Goal: Task Accomplishment & Management: Complete application form

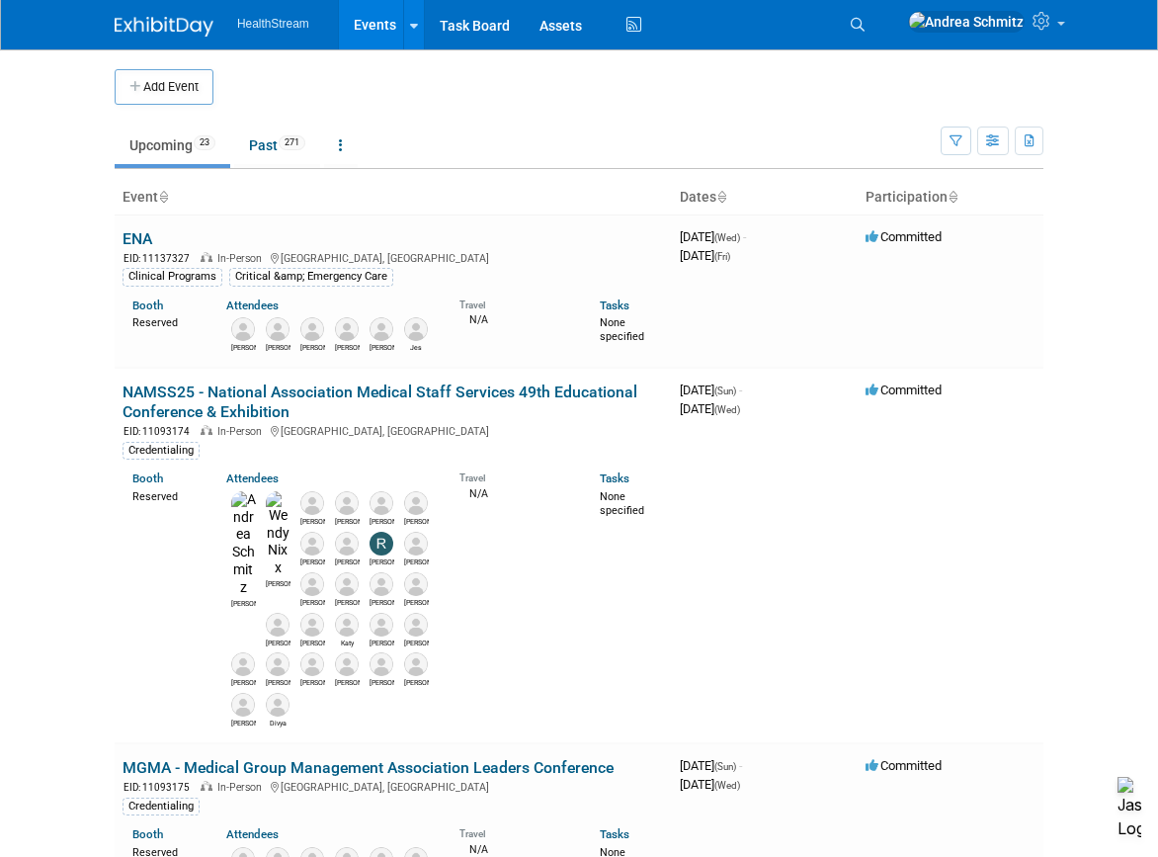
click at [1067, 469] on body "HealthStream Events Add Event Bulk Upload Events Shareable Event Boards Recentl…" at bounding box center [579, 428] width 1158 height 857
click at [174, 83] on button "Add Event" at bounding box center [164, 87] width 99 height 36
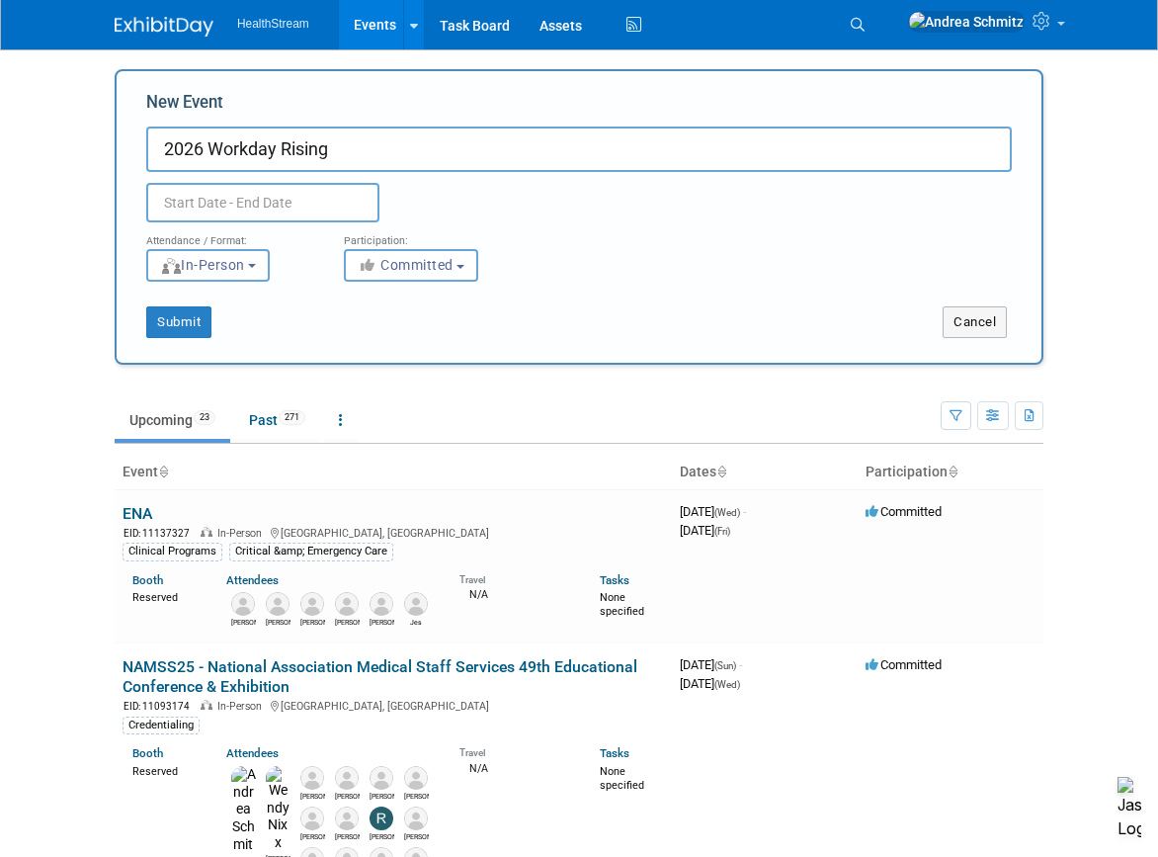
type input "2026 Workday Rising"
drag, startPoint x: 1084, startPoint y: 325, endPoint x: 1056, endPoint y: 320, distance: 29.1
click at [1085, 325] on body "HealthStream Events Add Event Bulk Upload Events Shareable Event Boards Recentl…" at bounding box center [579, 428] width 1158 height 857
click at [250, 205] on input "text" at bounding box center [262, 203] width 233 height 40
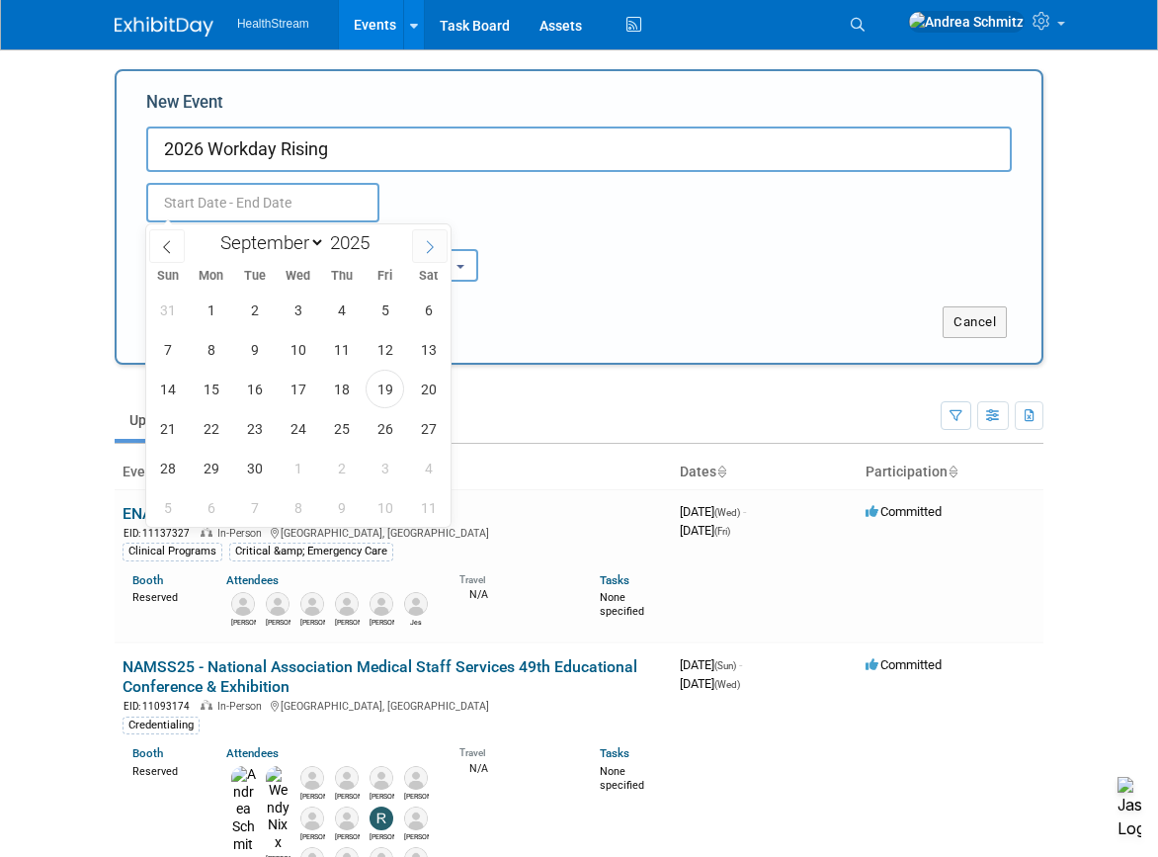
click at [439, 247] on span at bounding box center [430, 246] width 36 height 34
select select "11"
click at [439, 247] on span at bounding box center [430, 246] width 36 height 34
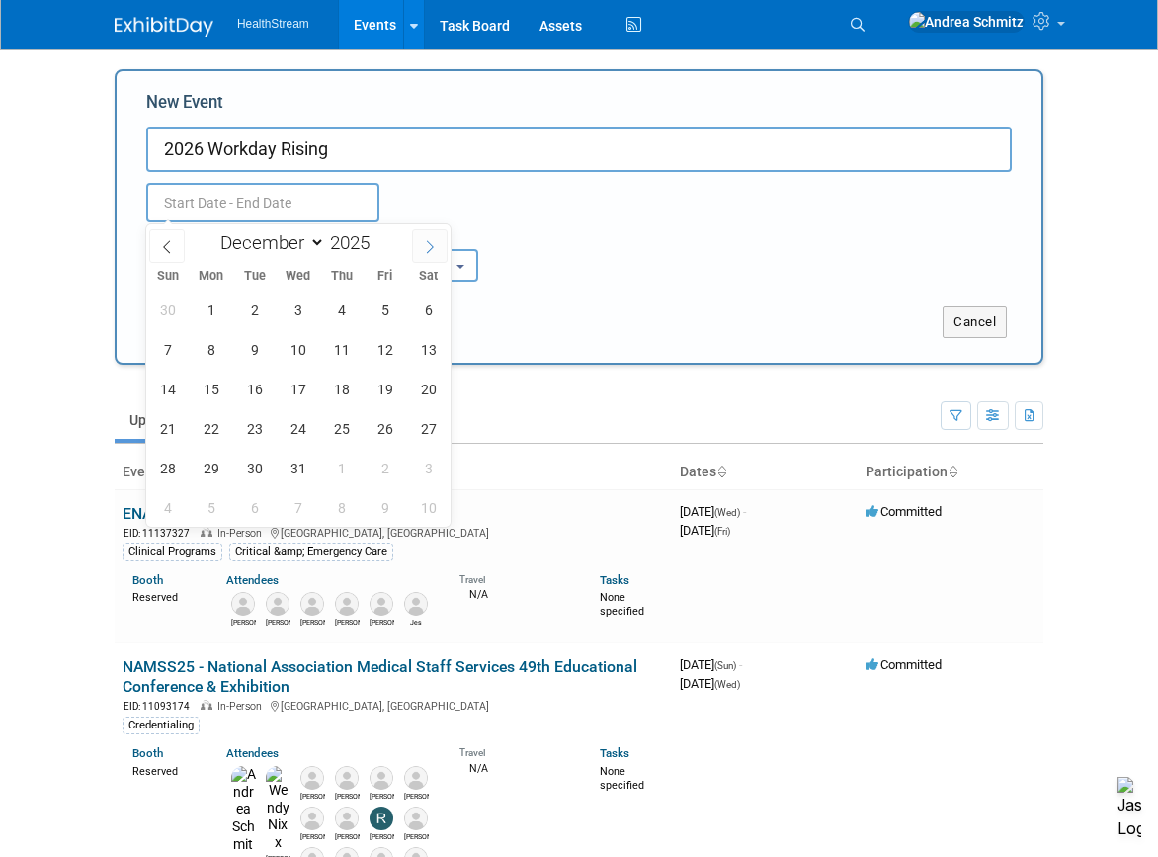
type input "2026"
click at [439, 247] on span at bounding box center [430, 246] width 36 height 34
click at [435, 246] on icon at bounding box center [430, 247] width 14 height 14
click at [432, 245] on icon at bounding box center [430, 247] width 14 height 14
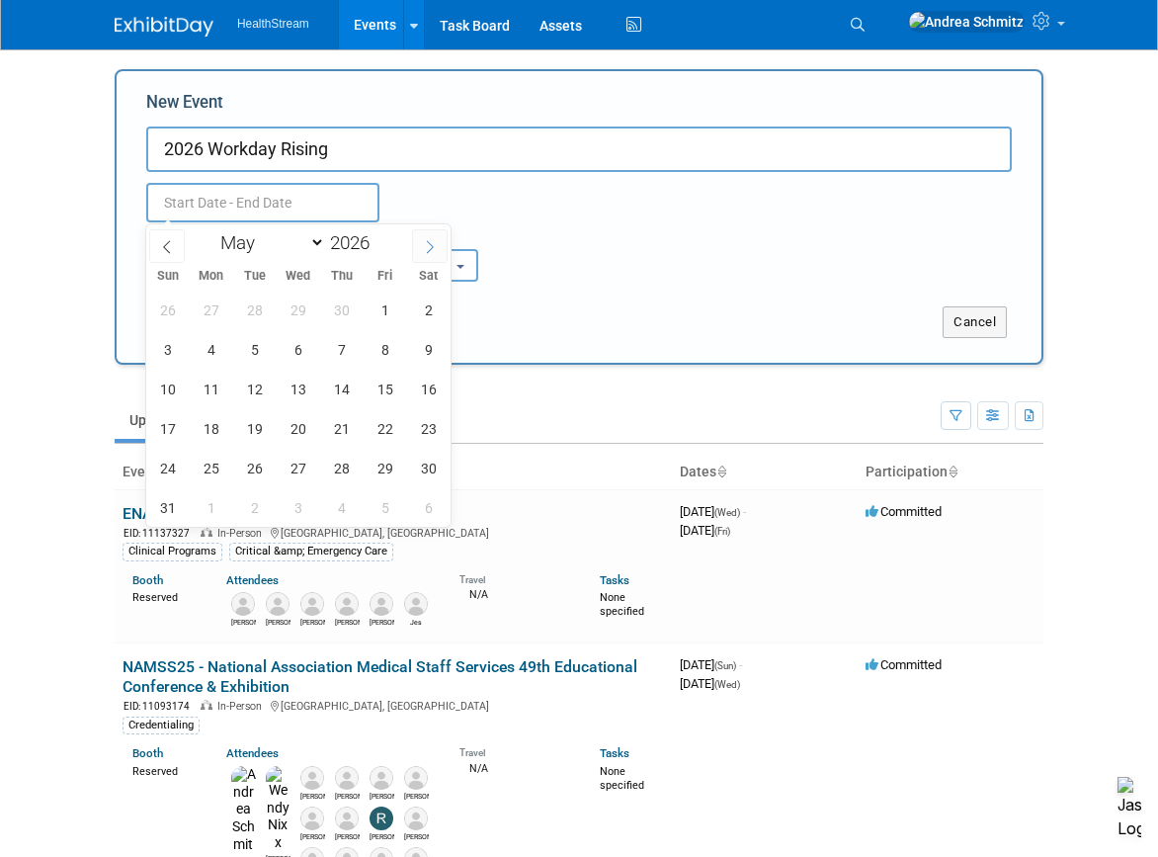
click at [431, 244] on icon at bounding box center [430, 247] width 14 height 14
click at [428, 242] on icon at bounding box center [430, 247] width 14 height 14
click at [428, 241] on icon at bounding box center [430, 246] width 7 height 13
click at [428, 240] on icon at bounding box center [430, 247] width 14 height 14
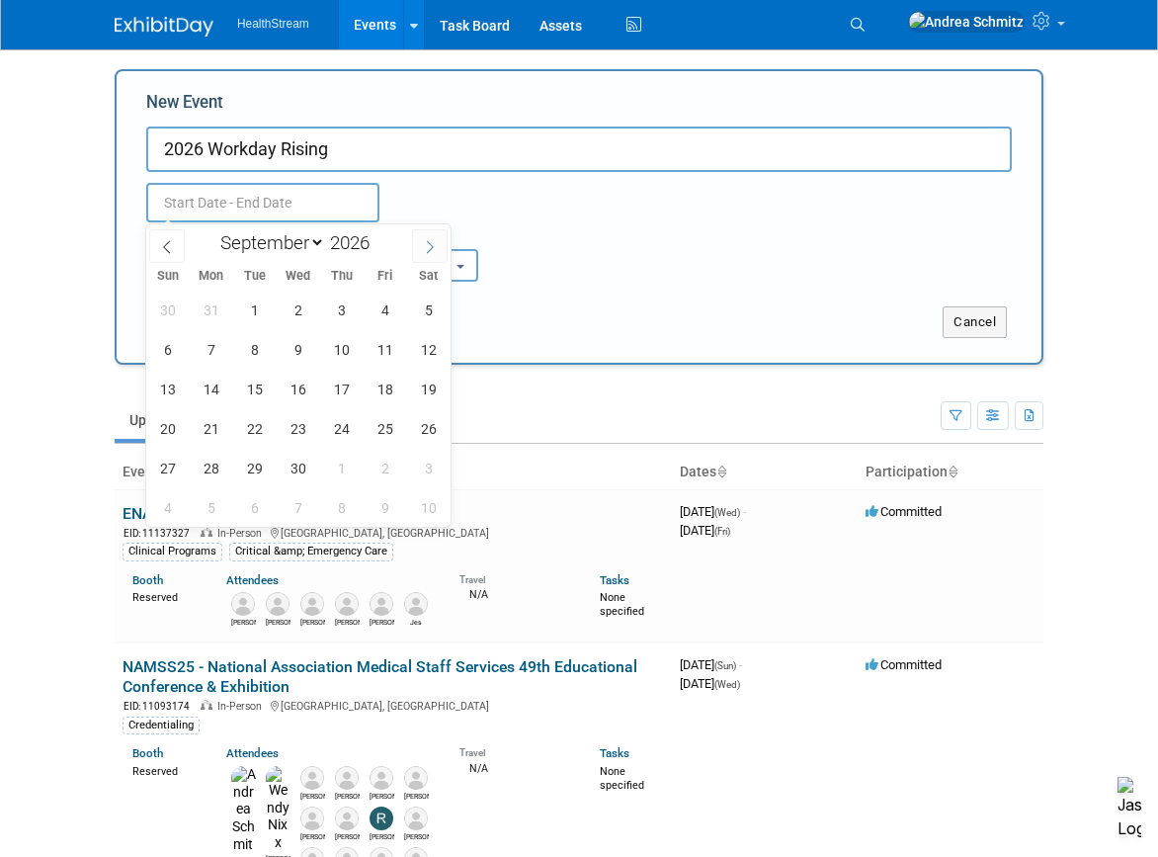
select select "9"
click at [211, 384] on span "12" at bounding box center [211, 389] width 39 height 39
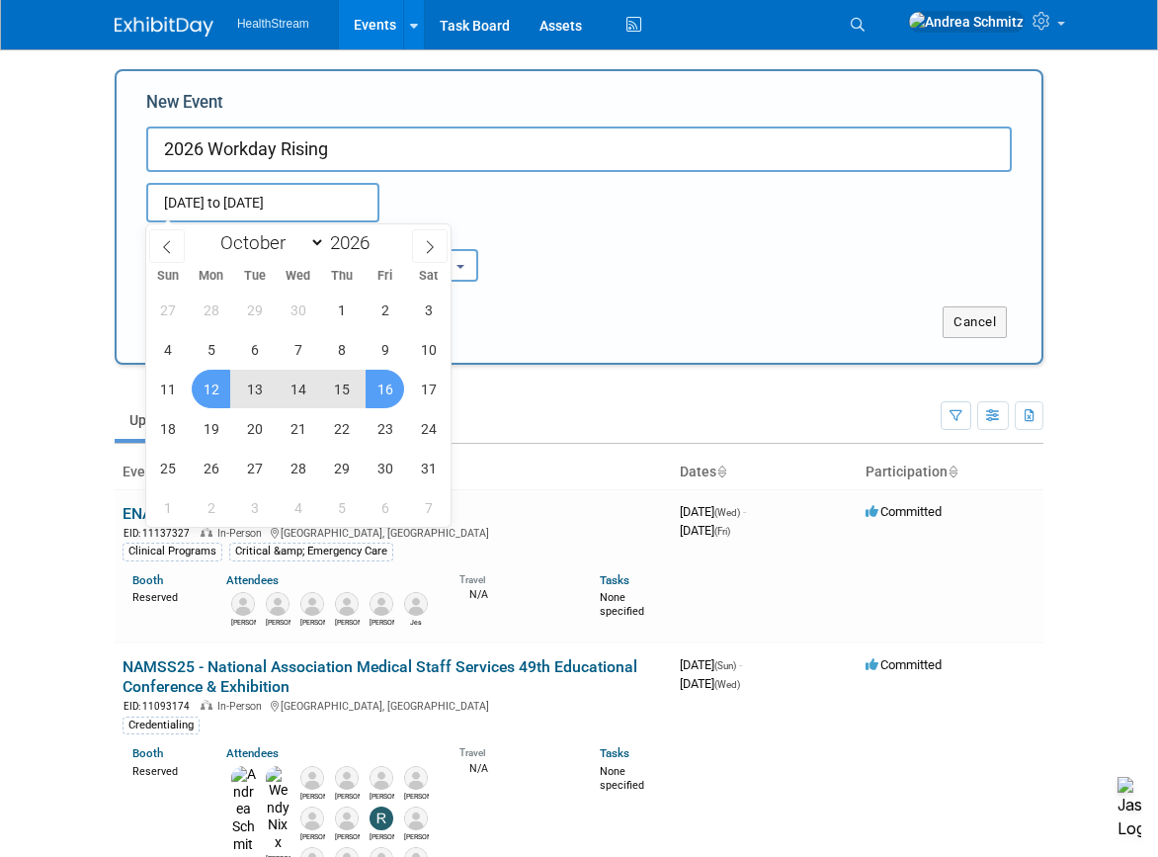
click at [387, 382] on span "16" at bounding box center [385, 389] width 39 height 39
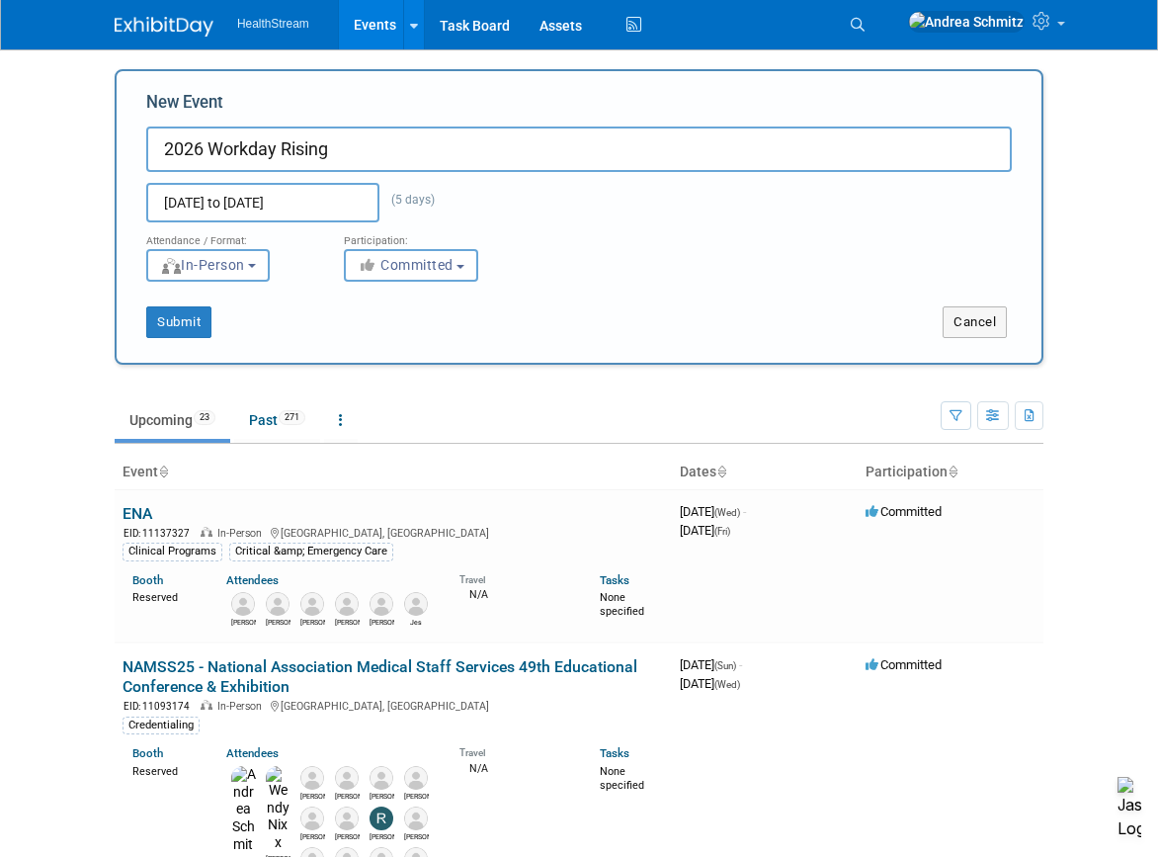
drag, startPoint x: 1101, startPoint y: 407, endPoint x: 990, endPoint y: 365, distance: 118.6
click at [1101, 406] on body "HealthStream Events Add Event Bulk Upload Events Shareable Event Boards Recentl…" at bounding box center [579, 428] width 1158 height 857
click at [308, 207] on input "[DATE] to [DATE]" at bounding box center [262, 203] width 233 height 40
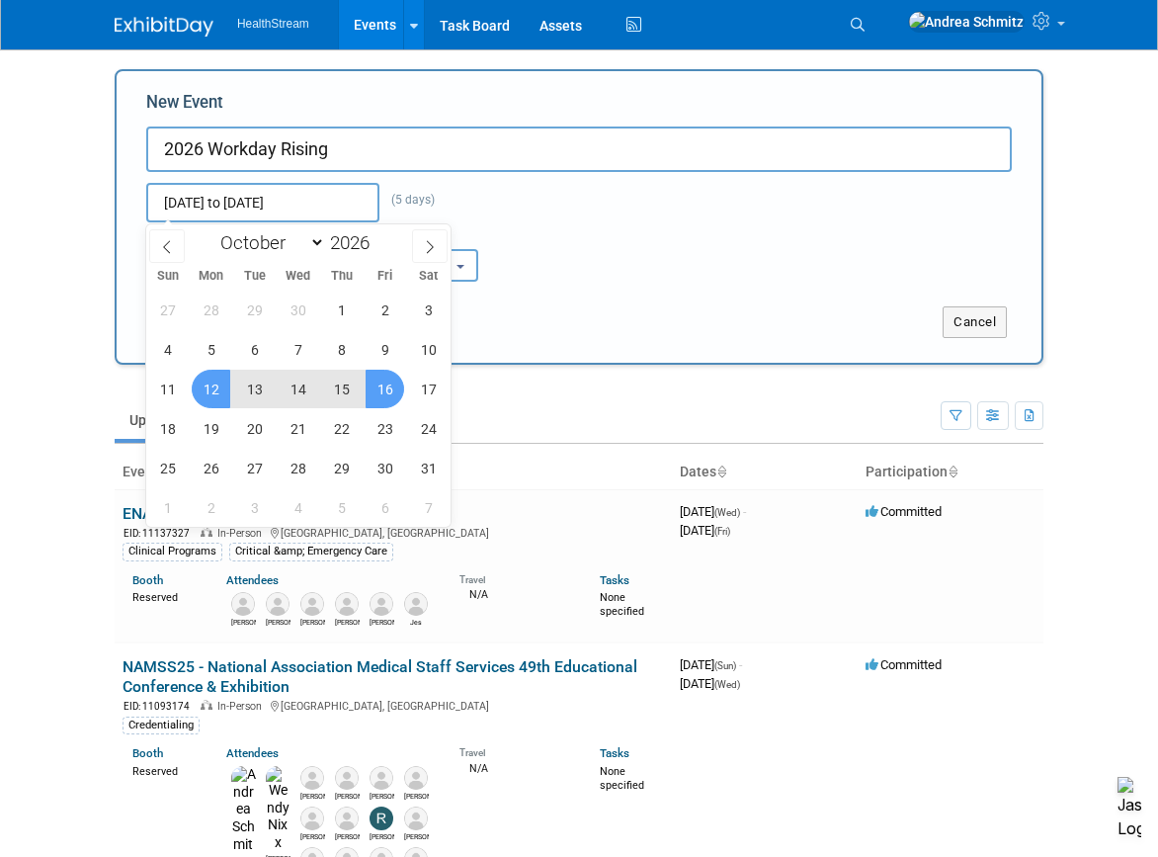
click at [344, 385] on span "15" at bounding box center [341, 389] width 39 height 39
click at [217, 383] on span "12" at bounding box center [211, 389] width 39 height 39
type input "[DATE] to [DATE]"
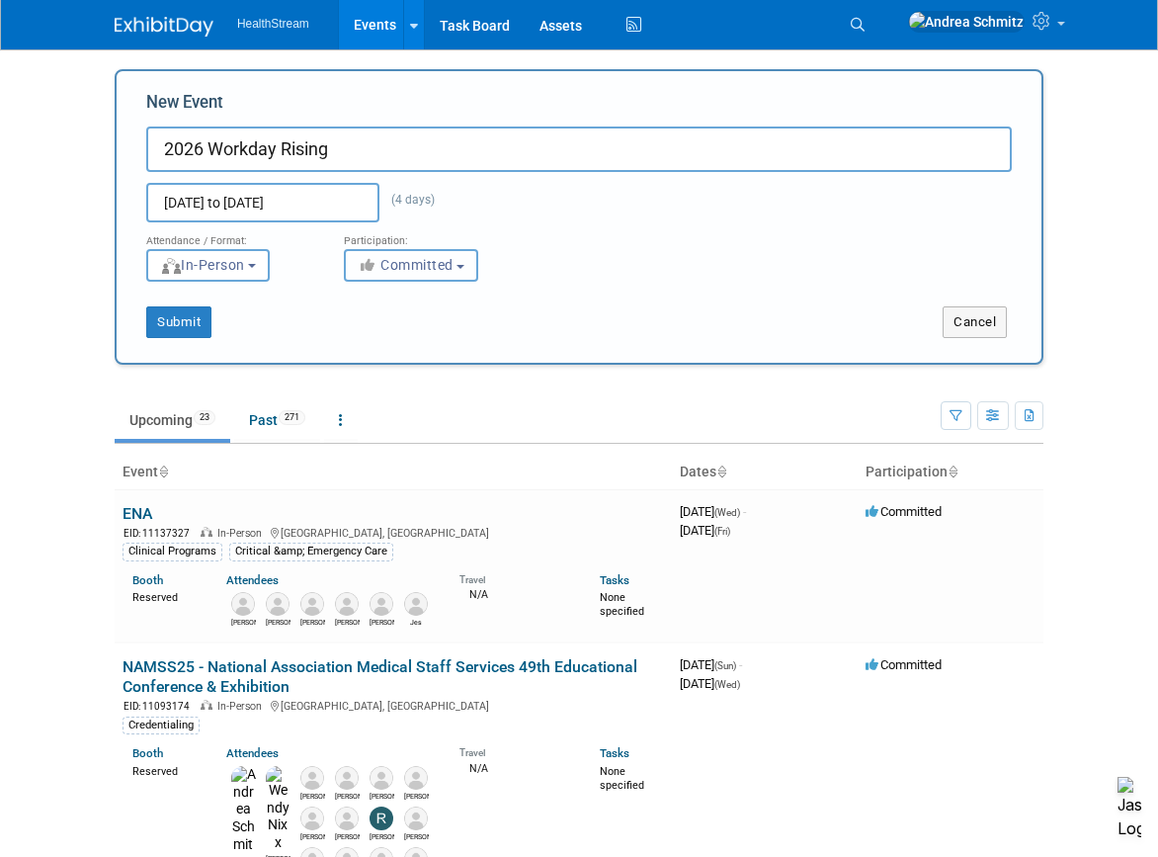
click at [408, 271] on span "Committed" at bounding box center [406, 265] width 96 height 16
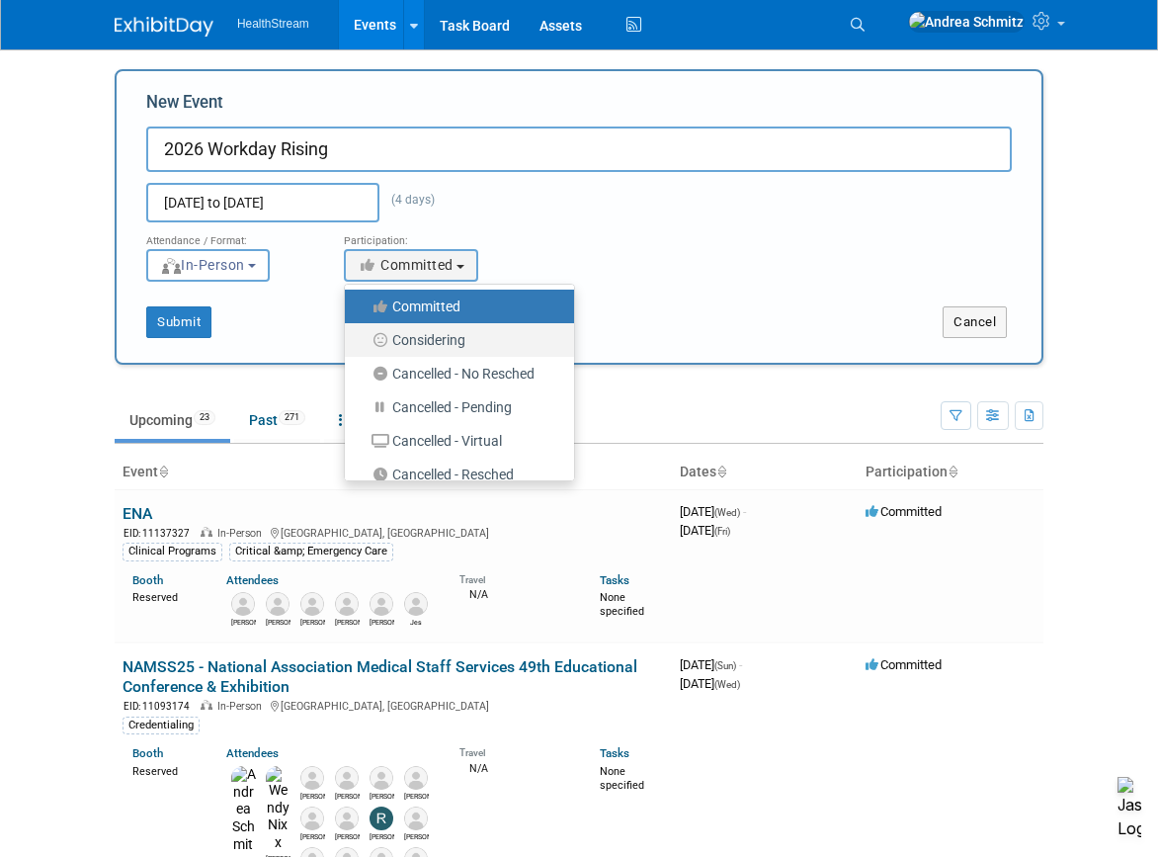
click at [422, 344] on label "Considering" at bounding box center [455, 340] width 200 height 26
click at [363, 344] on input "Considering" at bounding box center [356, 340] width 13 height 13
select select "2"
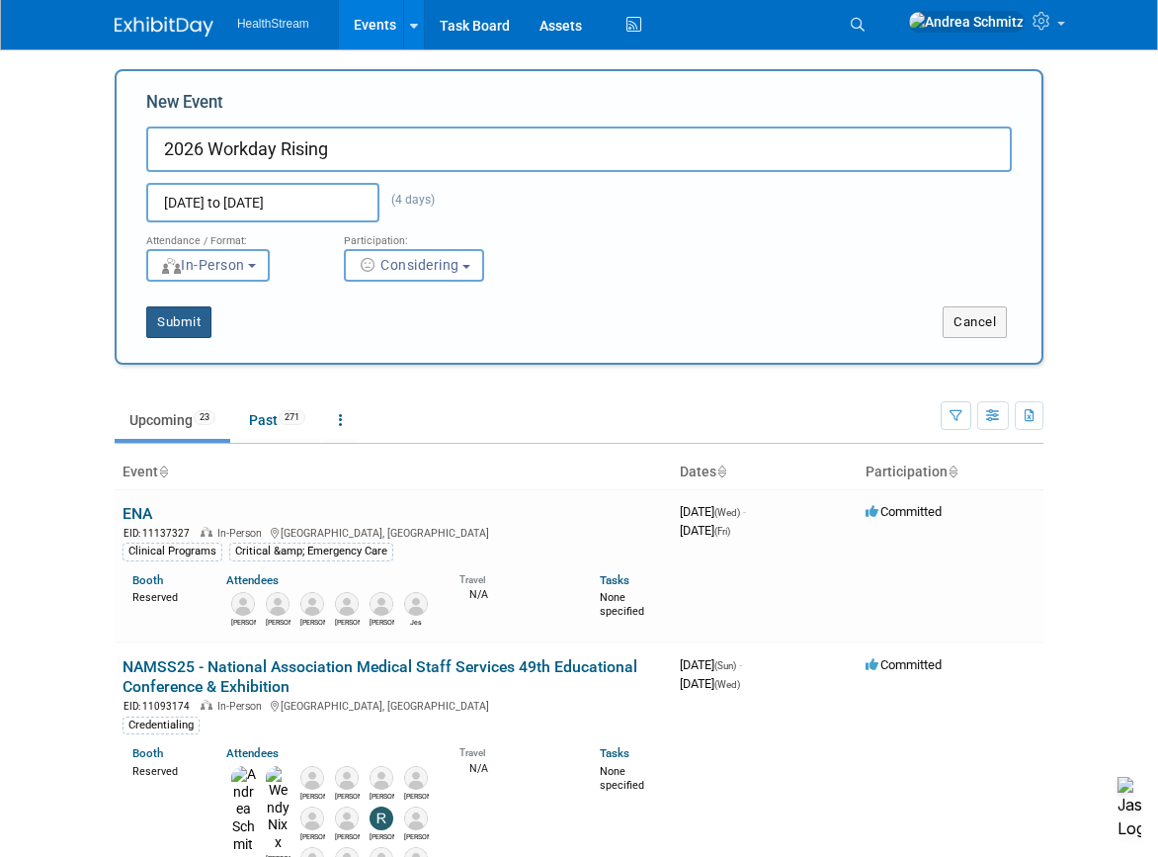
click at [189, 321] on button "Submit" at bounding box center [178, 322] width 65 height 32
type input "2026 Workday Rising"
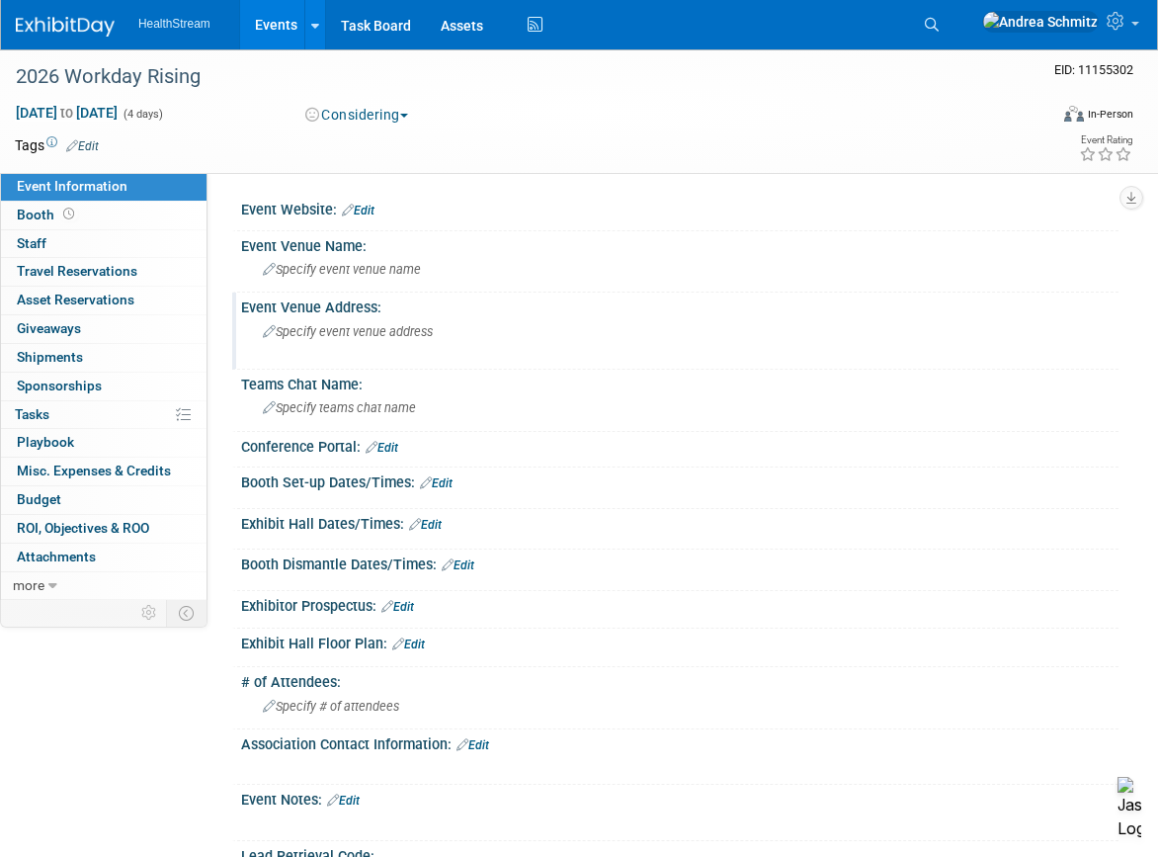
click at [352, 328] on span "Specify event venue address" at bounding box center [348, 331] width 170 height 15
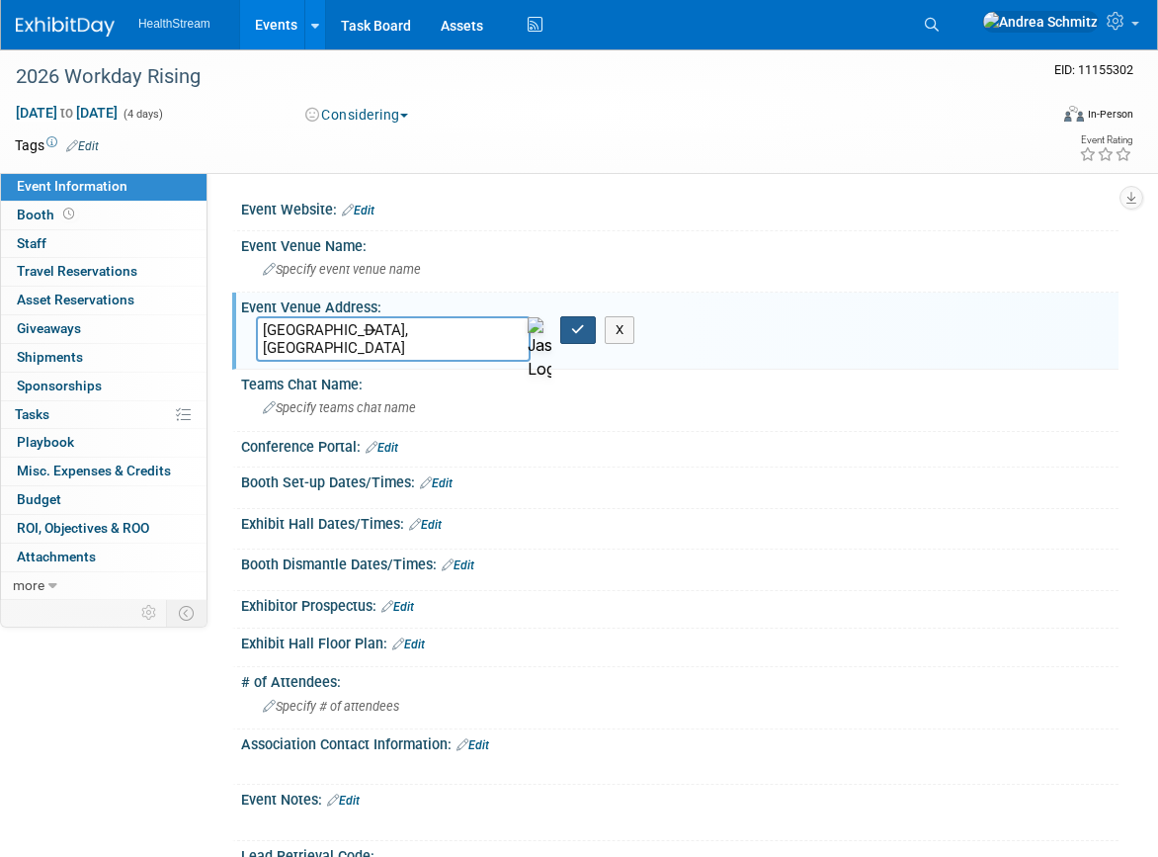
type textarea "[GEOGRAPHIC_DATA], [GEOGRAPHIC_DATA]"
click at [582, 323] on icon "button" at bounding box center [578, 329] width 14 height 13
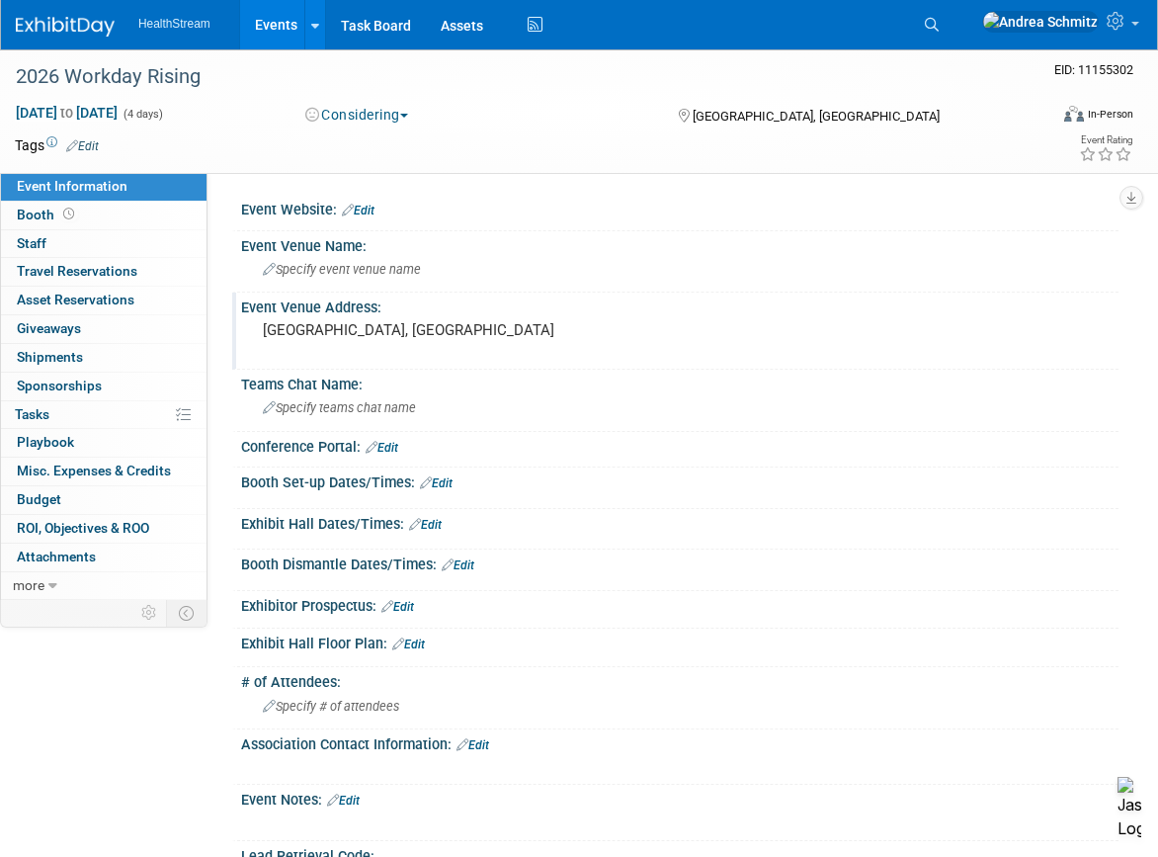
click at [982, 156] on div "Event Rating" at bounding box center [1039, 149] width 189 height 35
click at [89, 141] on link "Edit" at bounding box center [82, 146] width 33 height 14
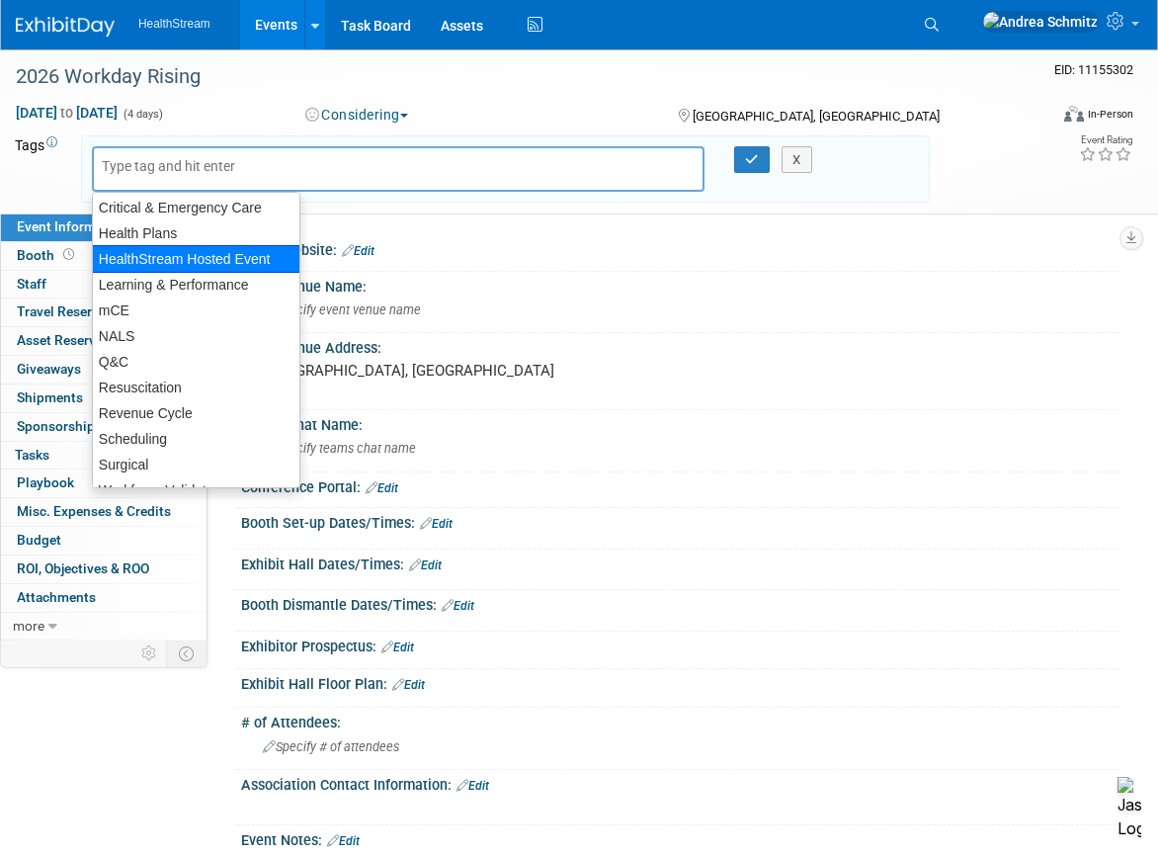
scroll to position [152, 0]
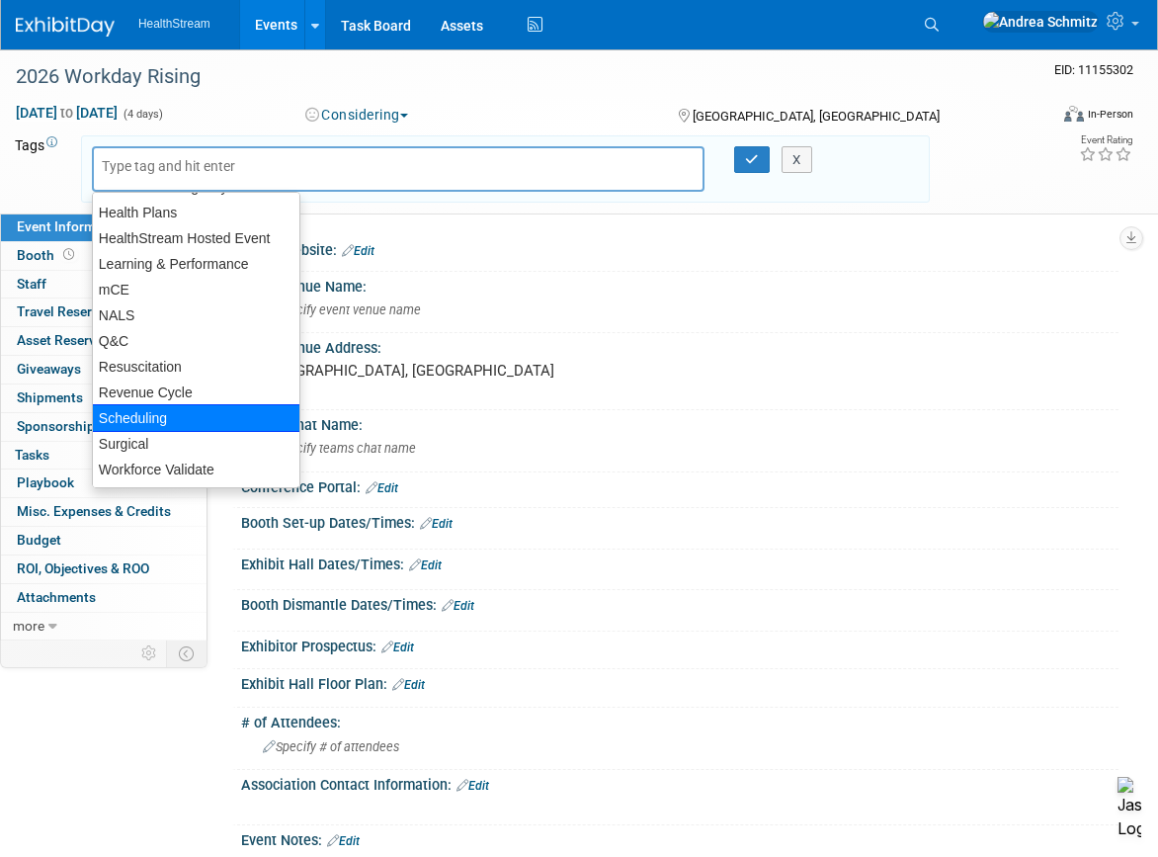
click at [153, 417] on div "Scheduling" at bounding box center [196, 418] width 209 height 28
type input "Scheduling"
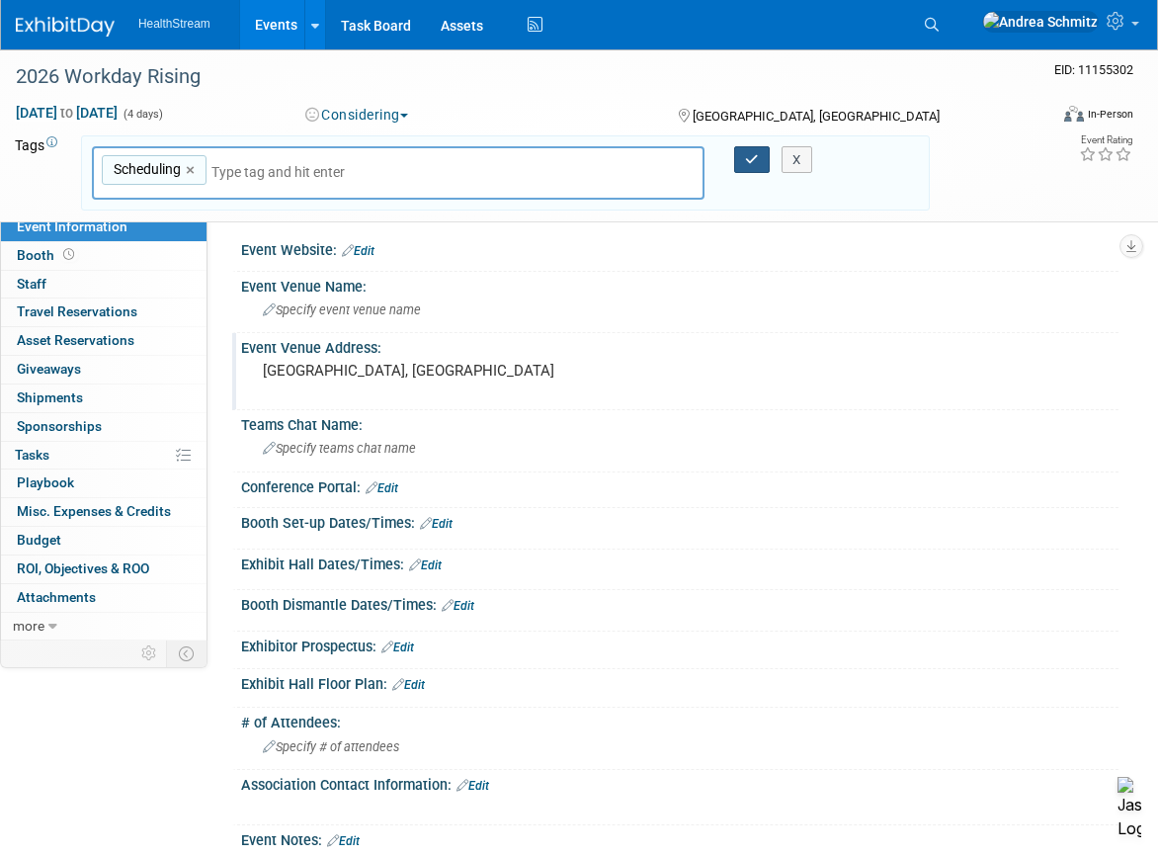
click at [753, 164] on icon "button" at bounding box center [752, 159] width 14 height 13
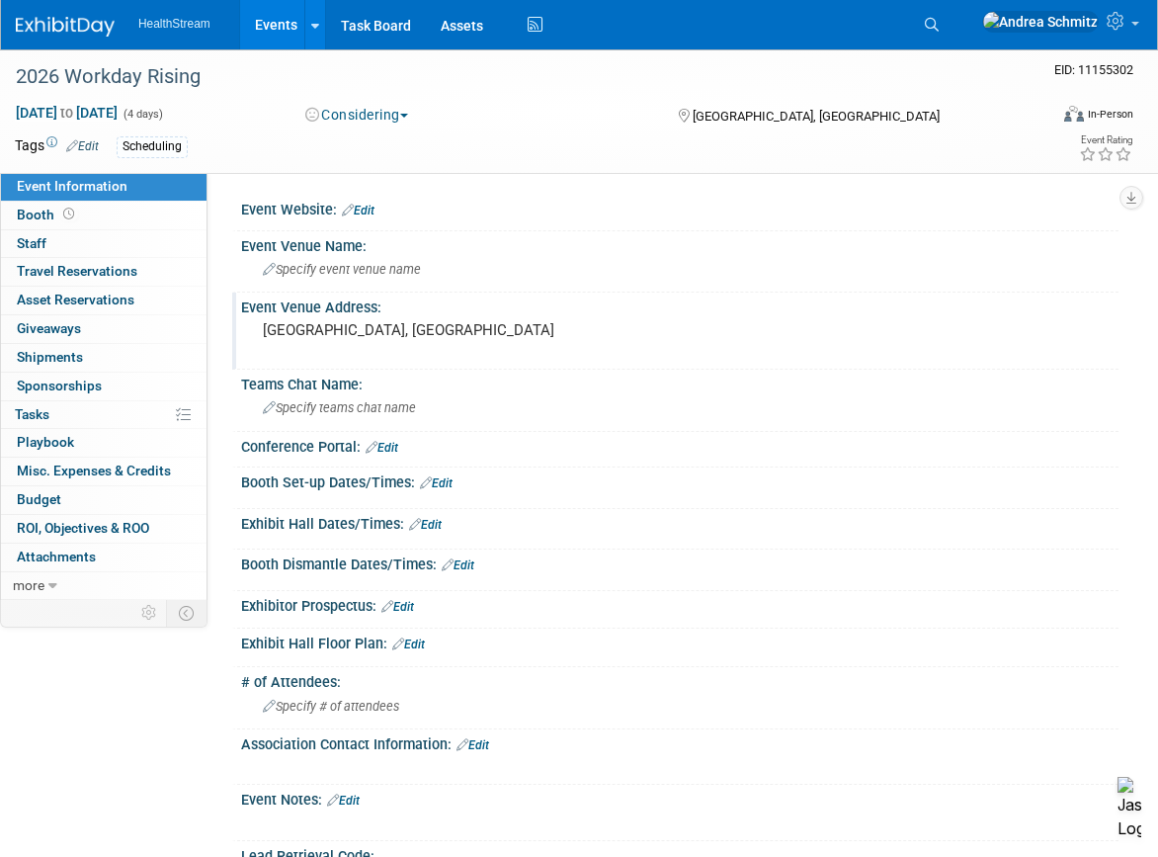
click at [103, 725] on div "Event Information Event Info Booth Booth 0 Staff 0 Staff 0 Travel Reservations …" at bounding box center [579, 590] width 1158 height 1083
click at [845, 154] on div "Scheduling" at bounding box center [523, 147] width 813 height 22
